Goal: Task Accomplishment & Management: Use online tool/utility

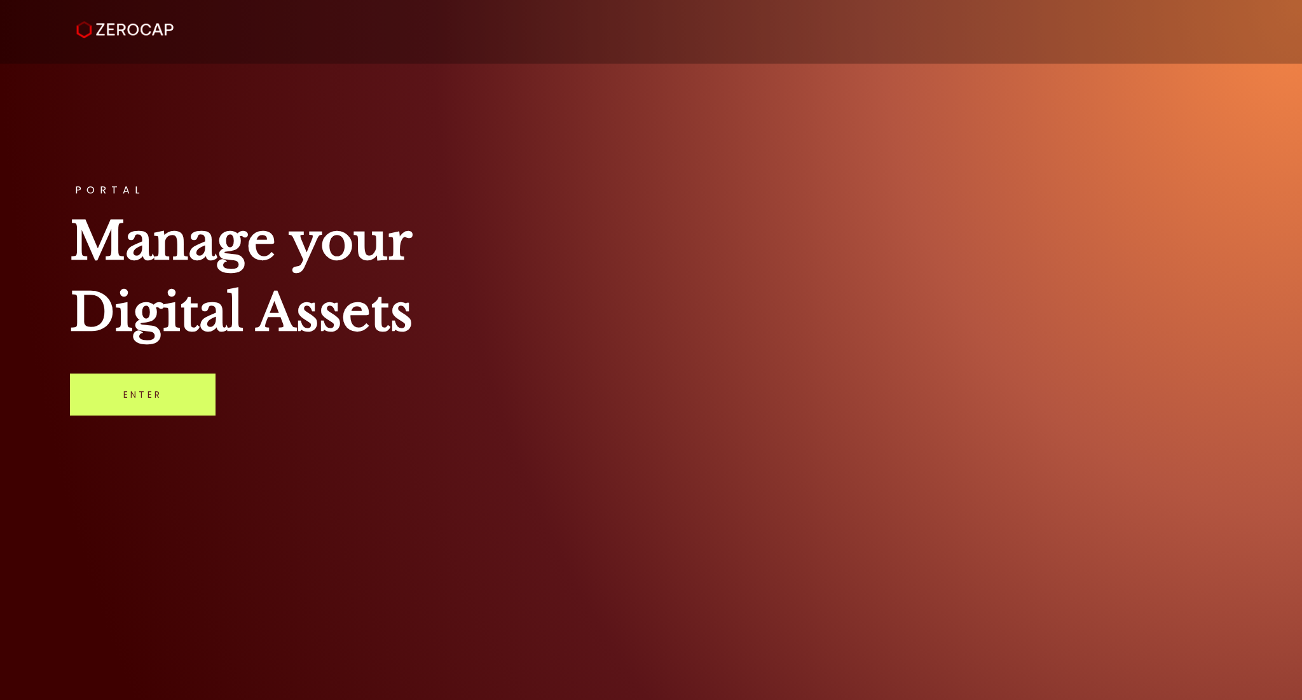
click at [134, 413] on link "Enter" at bounding box center [143, 394] width 146 height 42
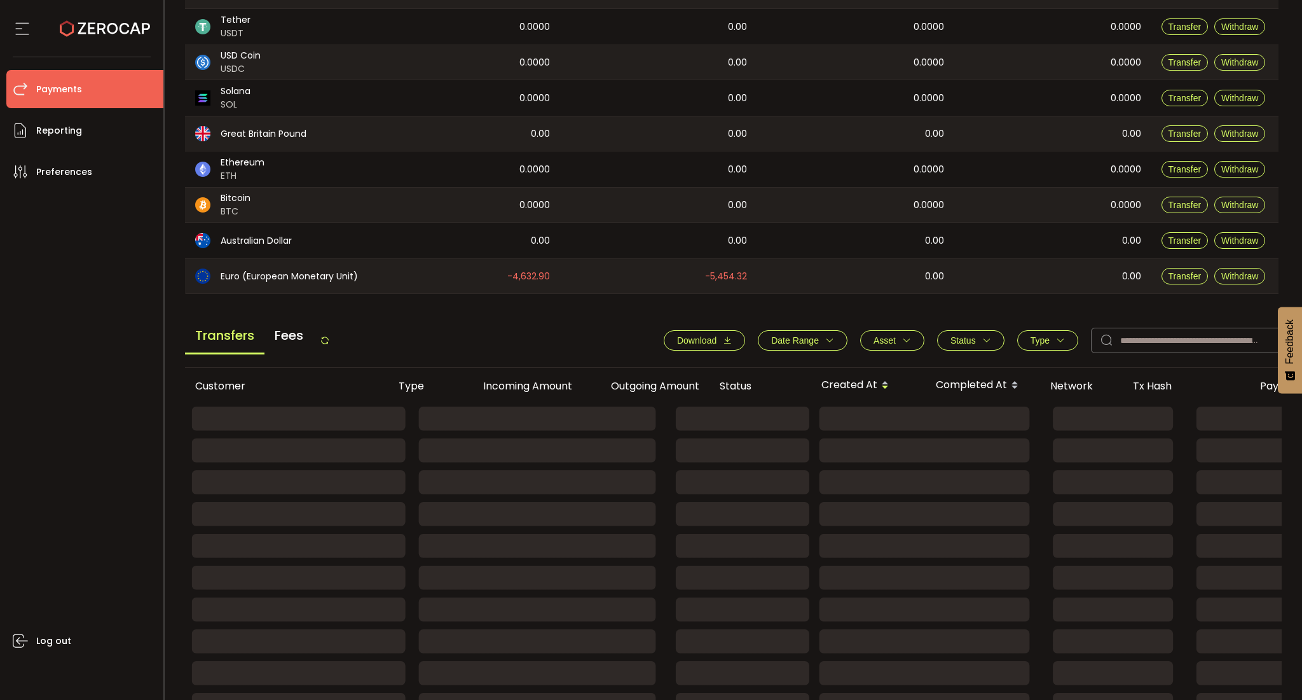
scroll to position [251, 0]
